Goal: Information Seeking & Learning: Check status

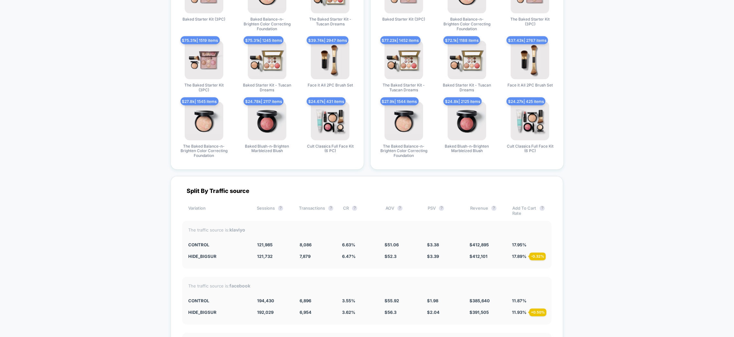
scroll to position [1613, 0]
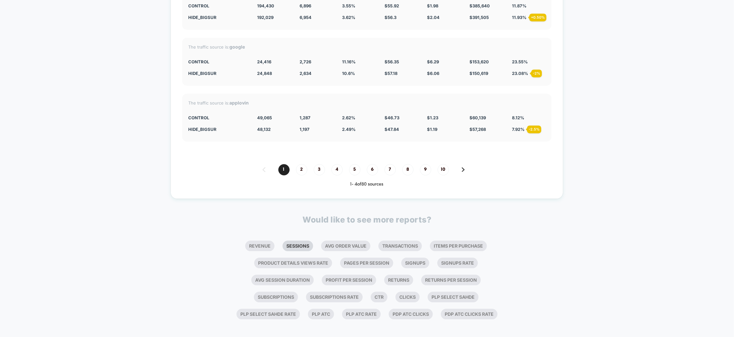
click at [299, 242] on li "Sessions" at bounding box center [297, 246] width 31 height 11
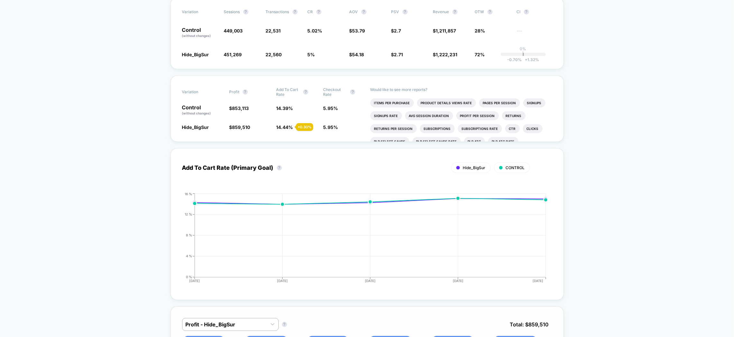
scroll to position [0, 0]
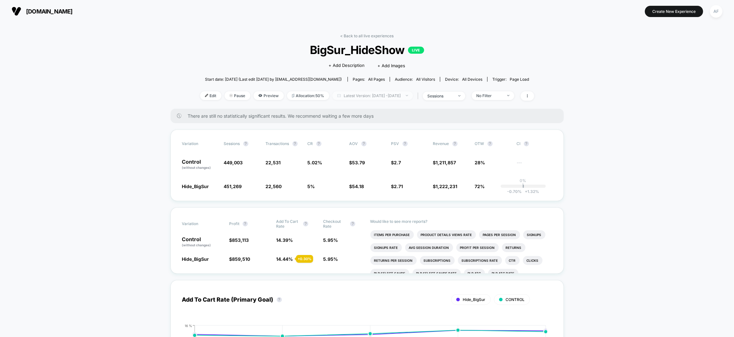
click at [392, 95] on span "Latest Version: [DATE] - [DATE]" at bounding box center [372, 95] width 80 height 9
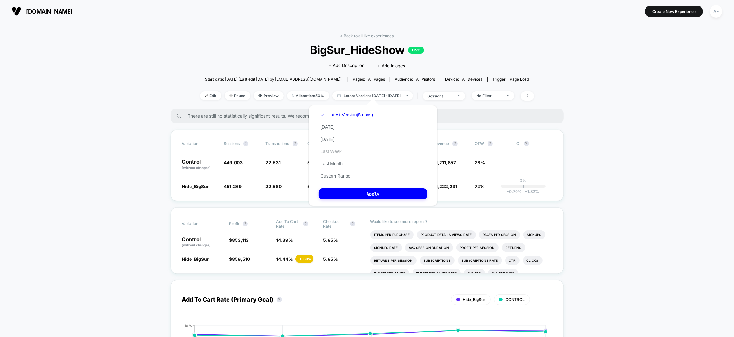
click at [341, 151] on button "Last Week" at bounding box center [330, 152] width 25 height 6
click at [379, 189] on button "Apply" at bounding box center [372, 193] width 109 height 11
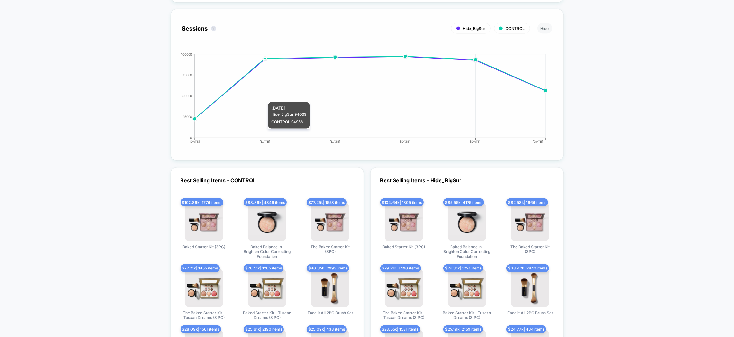
scroll to position [1243, 0]
